Goal: Information Seeking & Learning: Find contact information

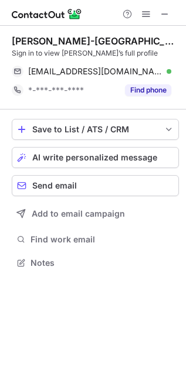
scroll to position [255, 186]
click at [170, 13] on button at bounding box center [165, 14] width 14 height 14
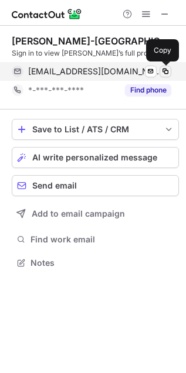
click at [168, 67] on span at bounding box center [164, 71] width 9 height 9
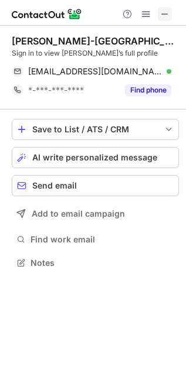
click at [162, 9] on span at bounding box center [164, 13] width 9 height 9
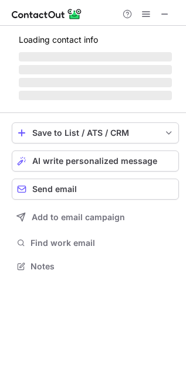
scroll to position [255, 186]
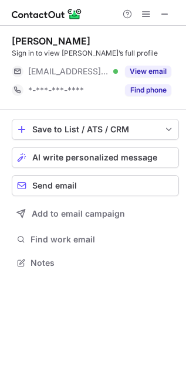
click at [180, 107] on div "Tina Roxas Sign in to view Tina’s full profile ***@mmm.com Verified View email …" at bounding box center [93, 153] width 186 height 255
click at [174, 50] on div "Sign in to view Tina’s full profile" at bounding box center [95, 53] width 167 height 11
click at [183, 90] on div "Tina Roxas Sign in to view Tina’s full profile ***@mmm.com Verified View email …" at bounding box center [93, 153] width 186 height 255
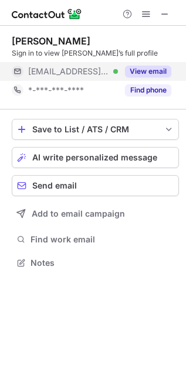
click at [152, 74] on button "View email" at bounding box center [148, 72] width 46 height 12
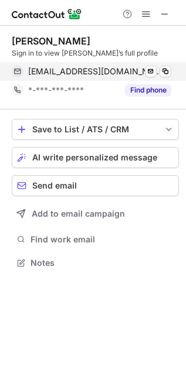
click at [143, 69] on div "troxas1@mmm.com Verified" at bounding box center [99, 71] width 143 height 11
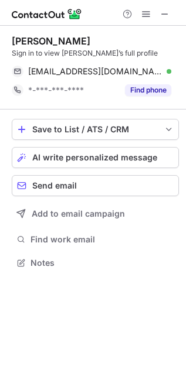
drag, startPoint x: 146, startPoint y: 69, endPoint x: -562, endPoint y: 275, distance: 737.3
click at [0, 275] on html "Tina Roxas Sign in to view Tina’s full profile troxas1@mmm.com Verified Send em…" at bounding box center [93, 186] width 186 height 373
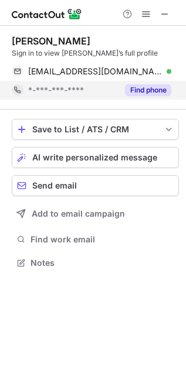
click at [159, 99] on div "Find phone" at bounding box center [144, 90] width 53 height 19
click at [146, 88] on div "*-***-***-****" at bounding box center [99, 90] width 143 height 11
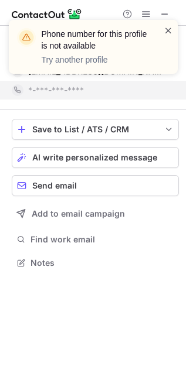
click at [166, 29] on span at bounding box center [167, 31] width 9 height 12
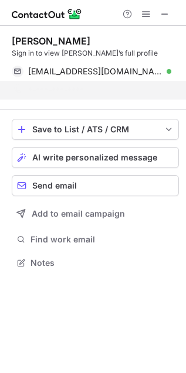
click at [165, 12] on div "Phone number for this profile is not available Try another profile" at bounding box center [92, 19] width 187 height 23
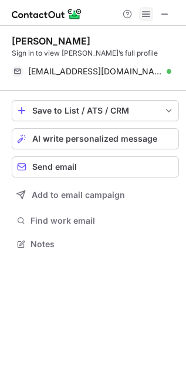
scroll to position [236, 186]
click at [169, 9] on span at bounding box center [164, 13] width 9 height 9
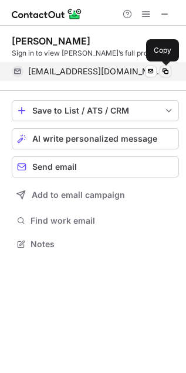
click at [168, 71] on span at bounding box center [164, 71] width 9 height 9
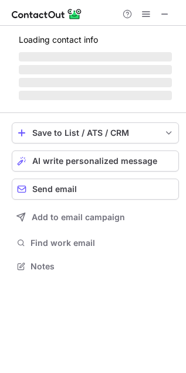
scroll to position [255, 186]
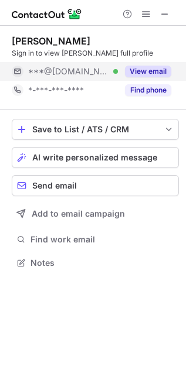
click at [159, 74] on button "View email" at bounding box center [148, 72] width 46 height 12
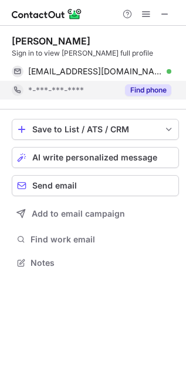
click at [136, 83] on div "Find phone" at bounding box center [144, 90] width 53 height 19
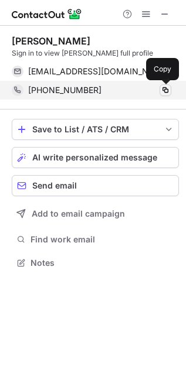
click at [160, 90] on span at bounding box center [164, 89] width 9 height 9
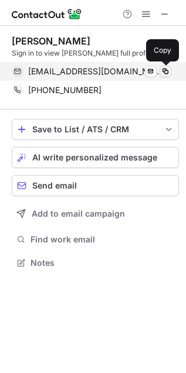
click at [168, 71] on span at bounding box center [164, 71] width 9 height 9
